Goal: Navigation & Orientation: Find specific page/section

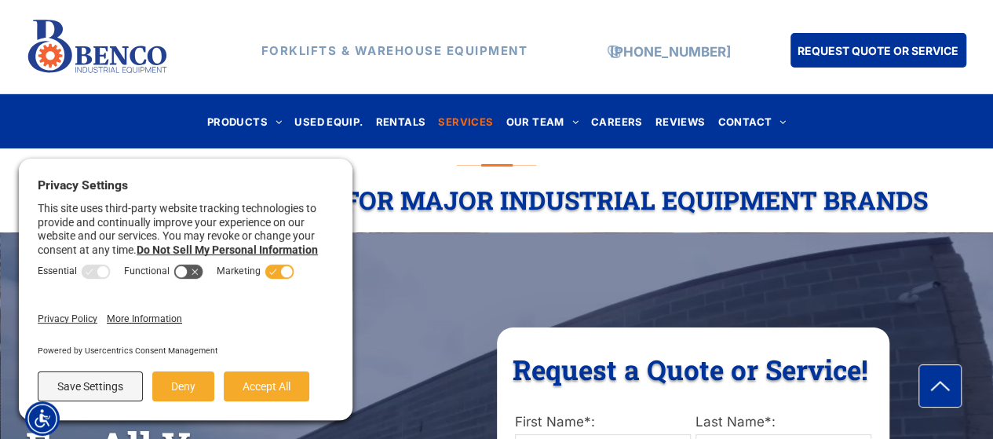
click at [474, 122] on span "SERVICES" at bounding box center [465, 121] width 55 height 21
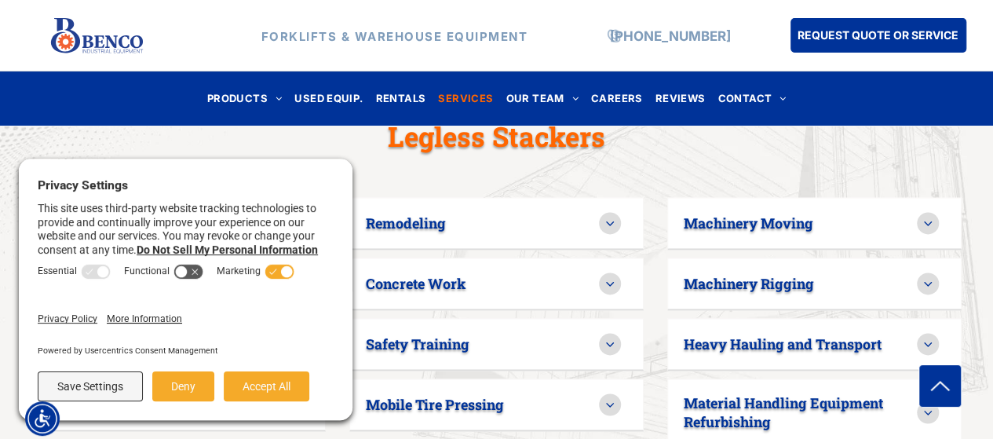
scroll to position [1060, 0]
